Goal: Task Accomplishment & Management: Manage account settings

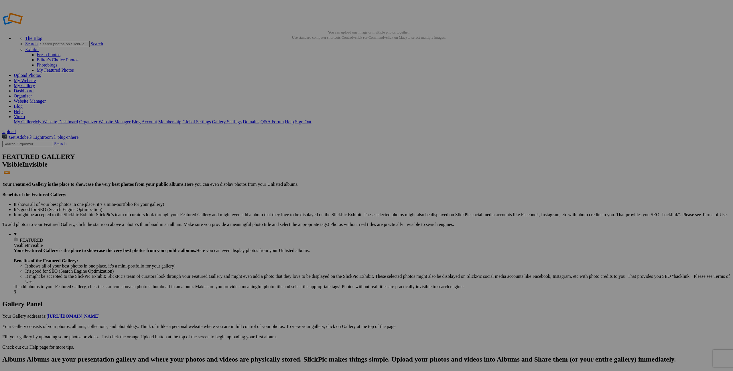
click at [329, 226] on span "Yes" at bounding box center [325, 228] width 7 height 5
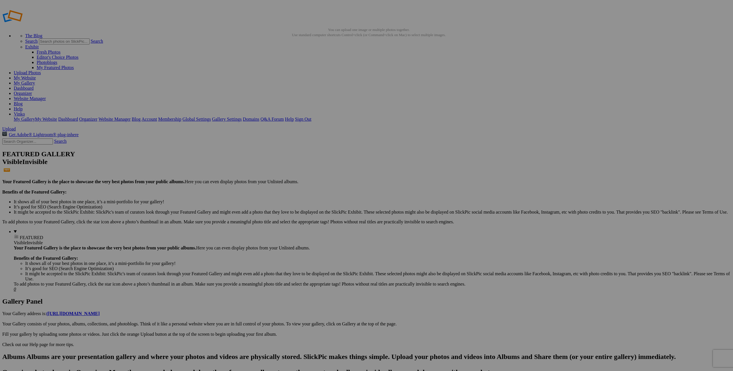
click at [329, 226] on span "Yes" at bounding box center [325, 228] width 7 height 5
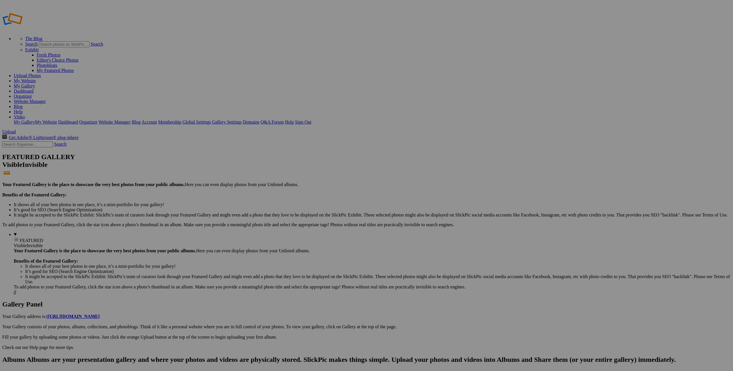
type input "1"
type input "[DATE]"
